Goal: Check status: Check status

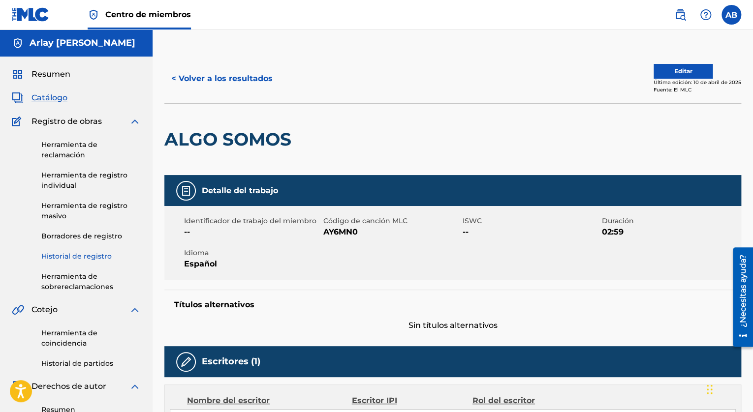
click at [92, 257] on link "Historial de registro" at bounding box center [90, 256] width 99 height 10
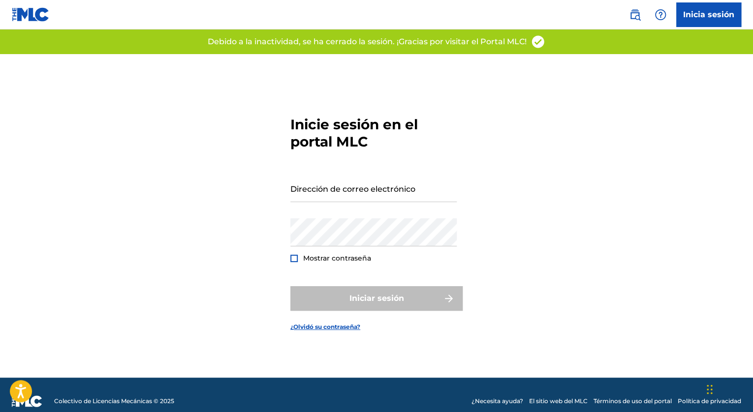
type input "[EMAIL_ADDRESS][DOMAIN_NAME]"
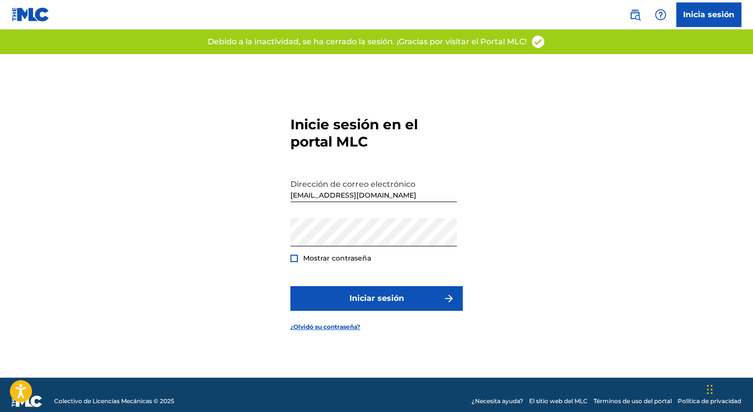
click at [293, 260] on div at bounding box center [293, 258] width 7 height 7
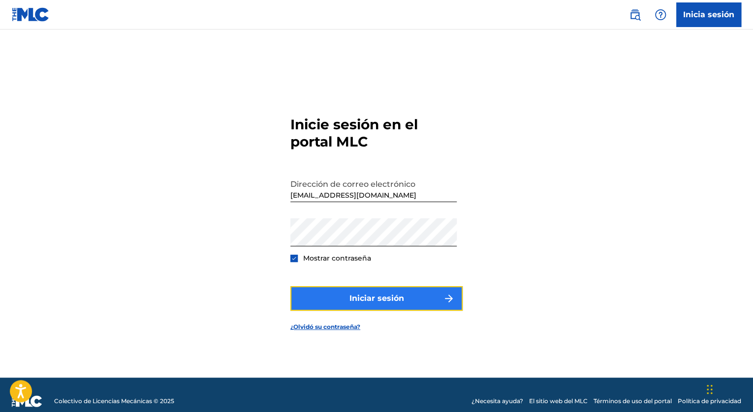
click at [355, 296] on font "Iniciar sesión" at bounding box center [376, 299] width 55 height 12
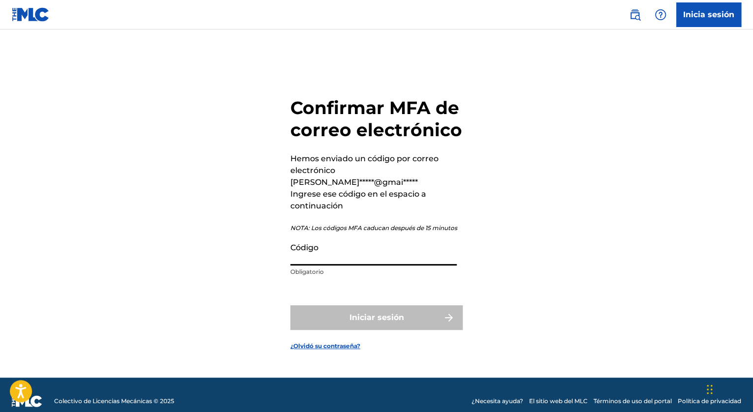
click at [332, 254] on input "Código" at bounding box center [373, 252] width 166 height 28
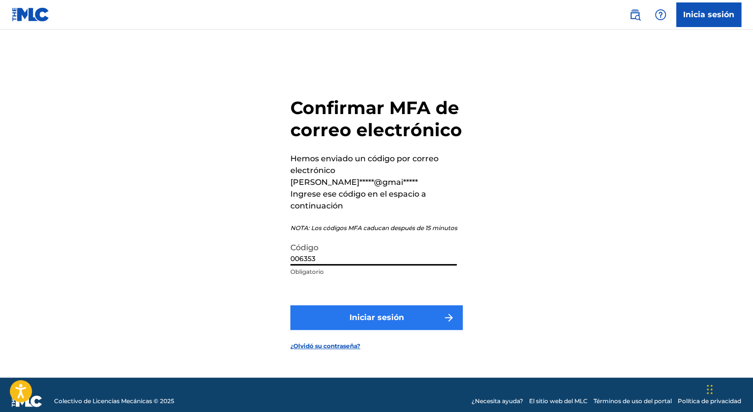
type input "006353"
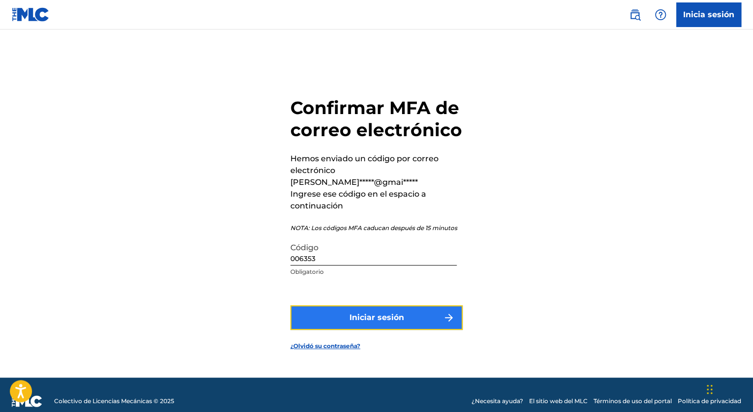
click at [376, 316] on font "Iniciar sesión" at bounding box center [376, 318] width 55 height 12
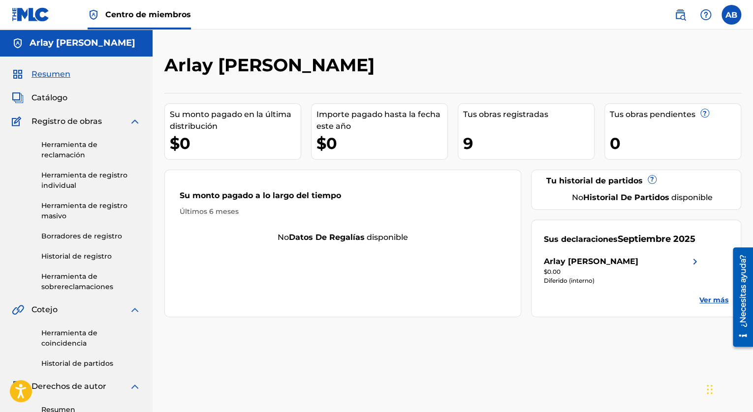
click at [503, 144] on div "9" at bounding box center [528, 143] width 131 height 22
click at [80, 254] on link "Historial de registro" at bounding box center [90, 256] width 99 height 10
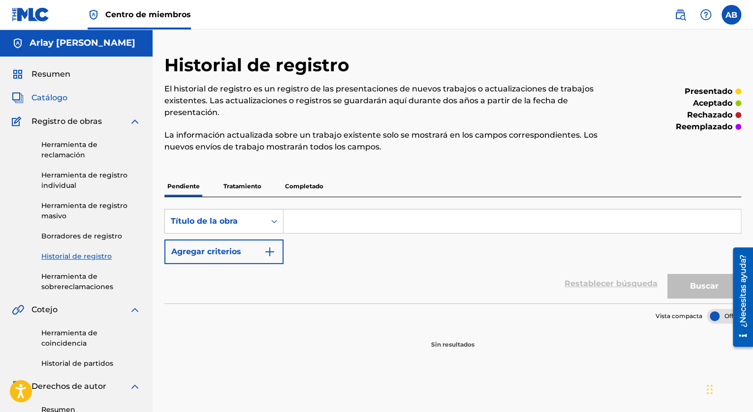
click at [57, 100] on span "Catálogo" at bounding box center [49, 98] width 36 height 12
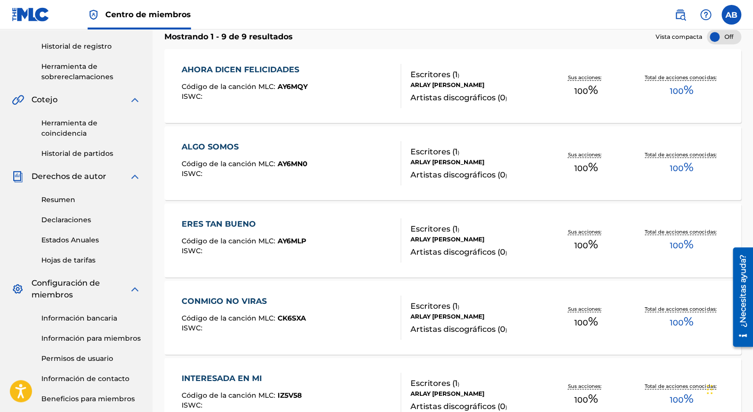
scroll to position [210, 0]
